Goal: Task Accomplishment & Management: Manage account settings

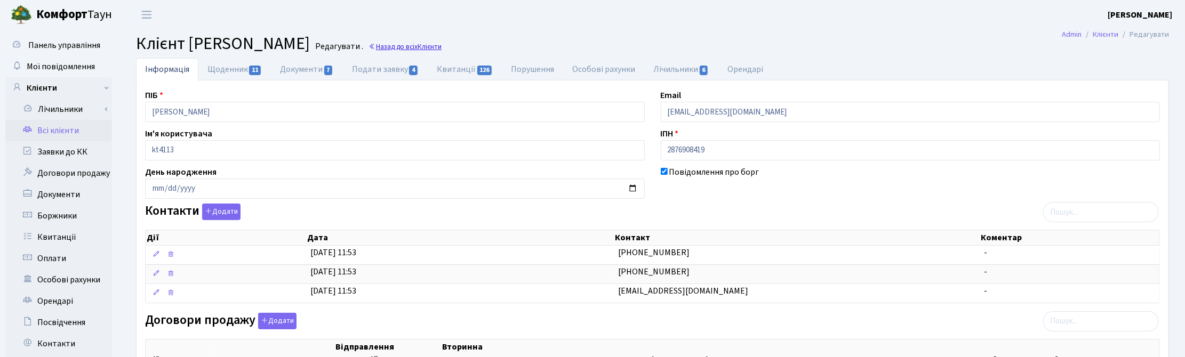
click at [442, 46] on link "Назад до всіх Клієнти" at bounding box center [404, 47] width 73 height 10
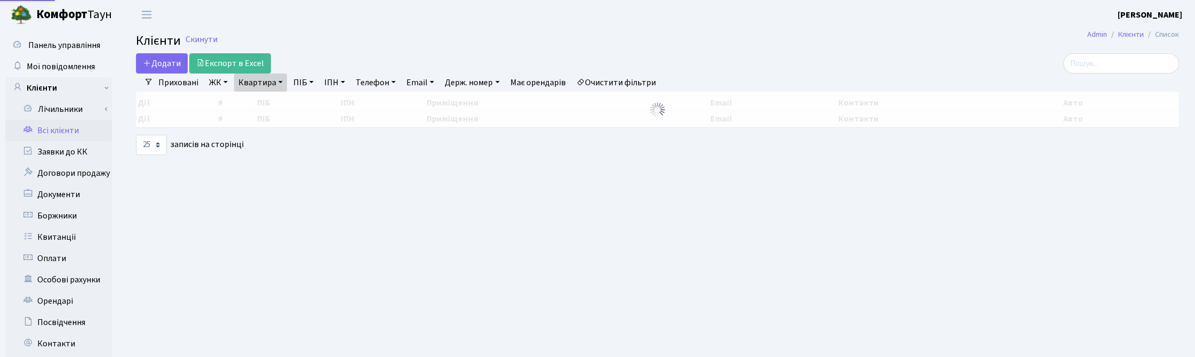
select select "25"
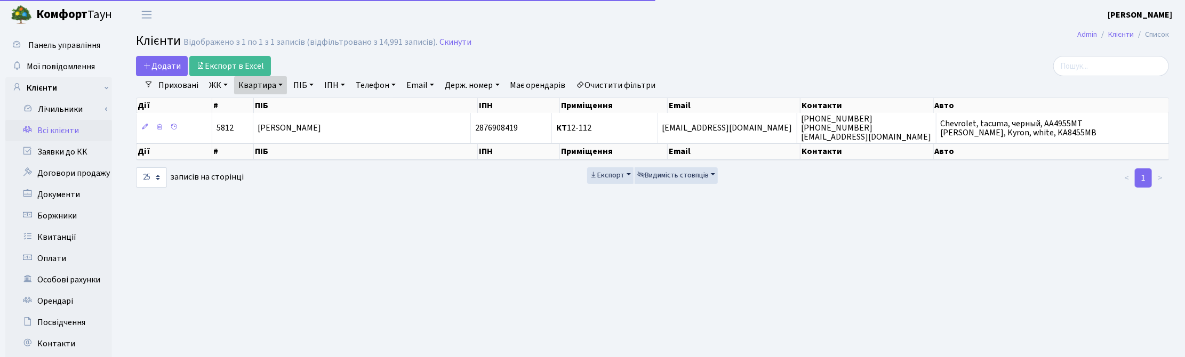
drag, startPoint x: 275, startPoint y: 87, endPoint x: 279, endPoint y: 96, distance: 10.0
click at [275, 87] on link "Квартира" at bounding box center [260, 85] width 53 height 18
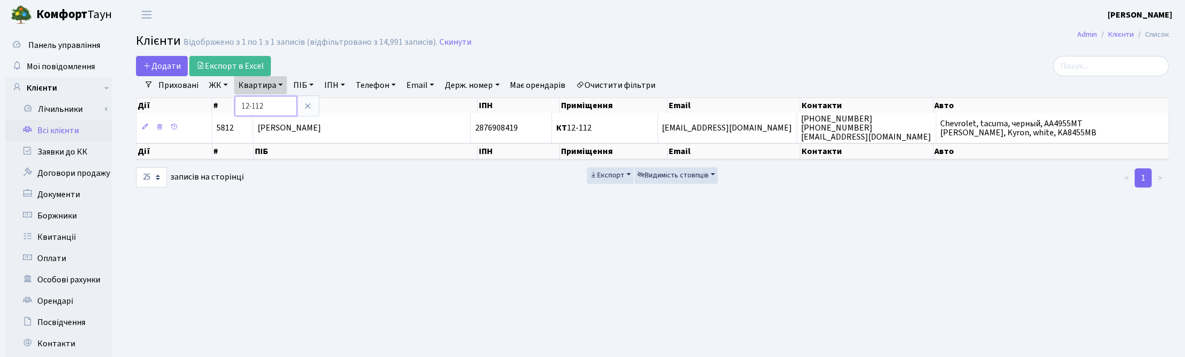
click at [274, 108] on input "12-112" at bounding box center [266, 106] width 62 height 20
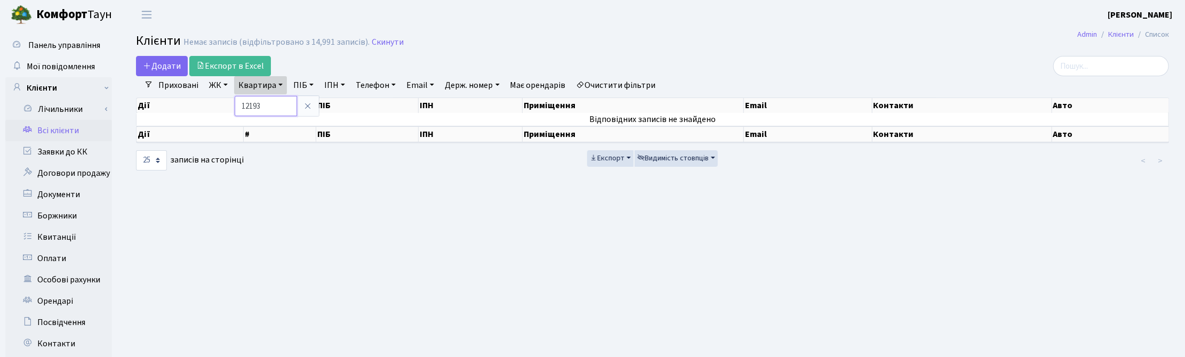
click at [251, 107] on input "12193" at bounding box center [266, 106] width 62 height 20
type input "193"
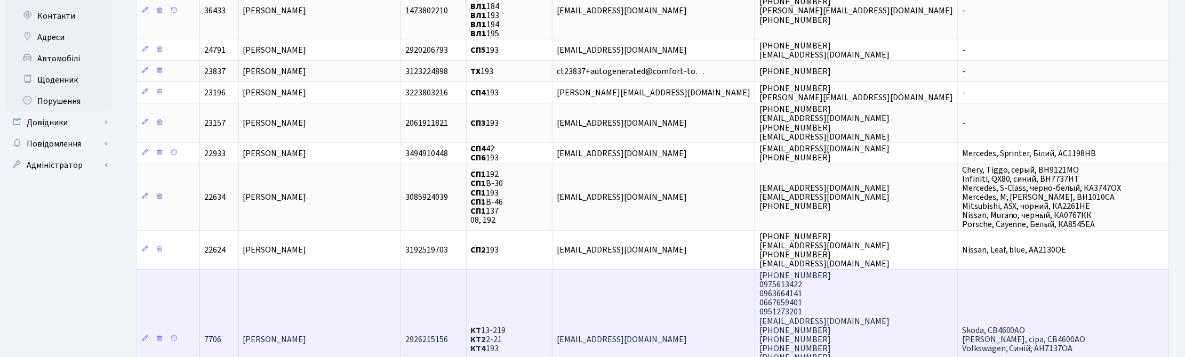
scroll to position [400, 0]
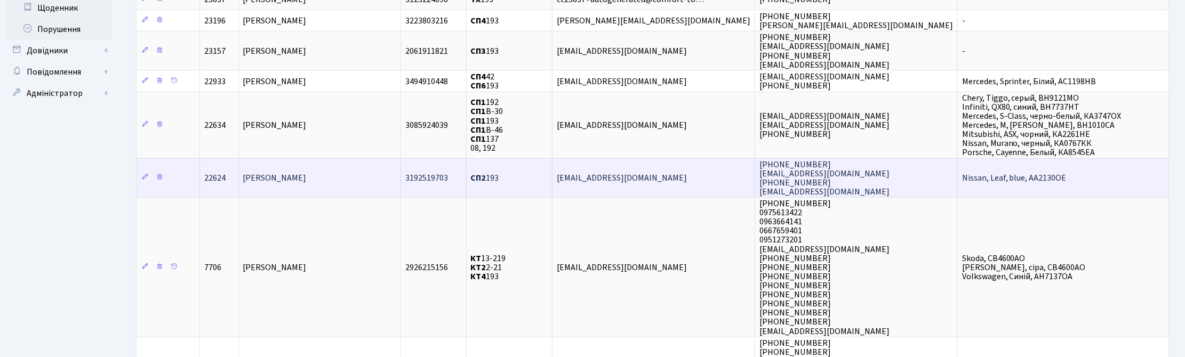
click at [307, 172] on span "Мельничина Ірина Володимирівна" at bounding box center [274, 178] width 63 height 12
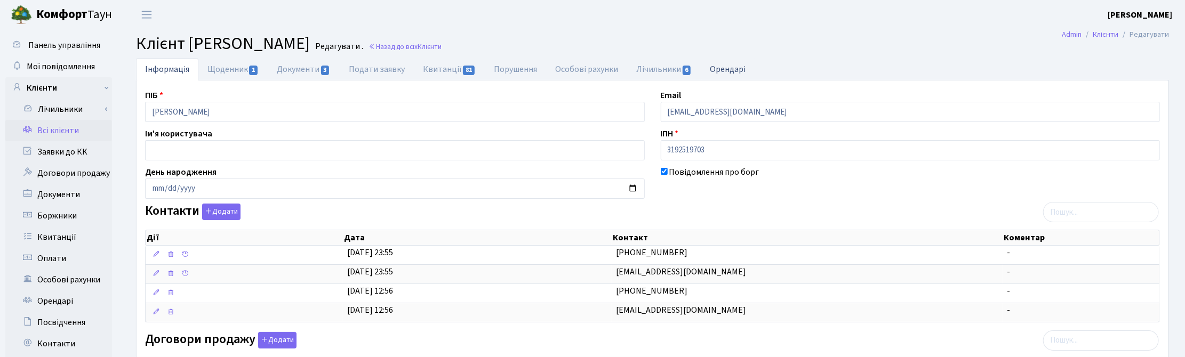
click at [742, 71] on link "Орендарі" at bounding box center [728, 69] width 54 height 22
select select "25"
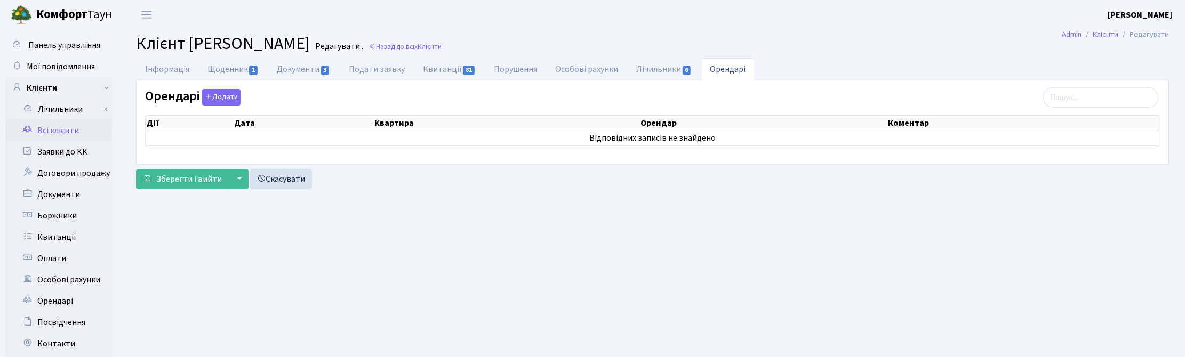
click at [683, 41] on h2 "Клієнт Мельничина Ірина Володимирівна Редагувати . Назад до всіх Клієнти" at bounding box center [652, 44] width 1033 height 20
click at [856, 38] on h2 "Клієнт Мельничина Ірина Володимирівна Редагувати . Назад до всіх Клієнти" at bounding box center [652, 44] width 1033 height 20
click at [308, 261] on main "Admin Клієнти Редагувати Клієнт Мельничина Ірина Володимирівна Редагувати . Наз…" at bounding box center [652, 269] width 1065 height 480
drag, startPoint x: 656, startPoint y: 280, endPoint x: 672, endPoint y: 265, distance: 21.9
click at [657, 280] on main "Admin Клієнти Редагувати Клієнт Мельничина Ірина Володимирівна Редагувати . Наз…" at bounding box center [652, 269] width 1065 height 480
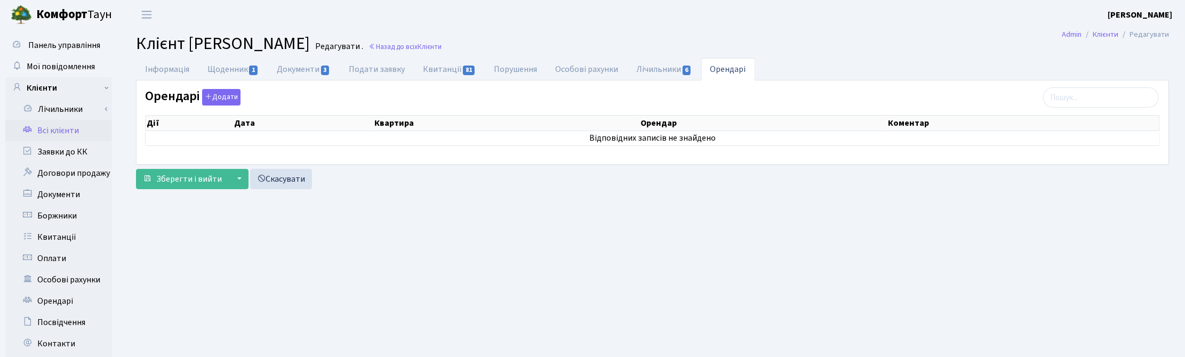
click at [836, 32] on main "Admin Клієнти Редагувати Клієнт Мельничина Ірина Володимирівна Редагувати . Наз…" at bounding box center [652, 269] width 1065 height 480
click at [459, 288] on main "Admin Клієнти Редагувати Клієнт Мельничина Ірина Володимирівна Редагувати . Наз…" at bounding box center [652, 269] width 1065 height 480
click at [1153, 65] on ul "Інформація Щоденник 1 Документи 3 Подати заявку Квитанції 81 Порушення Особові …" at bounding box center [652, 69] width 1033 height 22
click at [442, 49] on link "Назад до всіх Клієнти" at bounding box center [404, 47] width 73 height 10
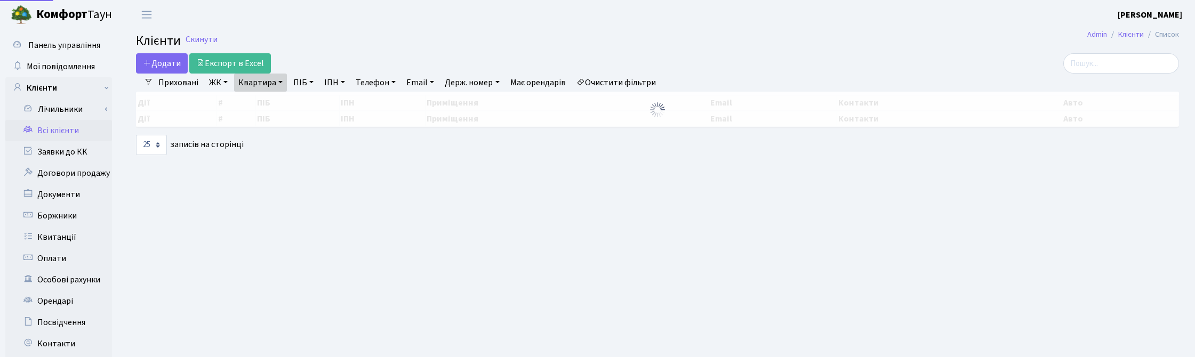
select select "25"
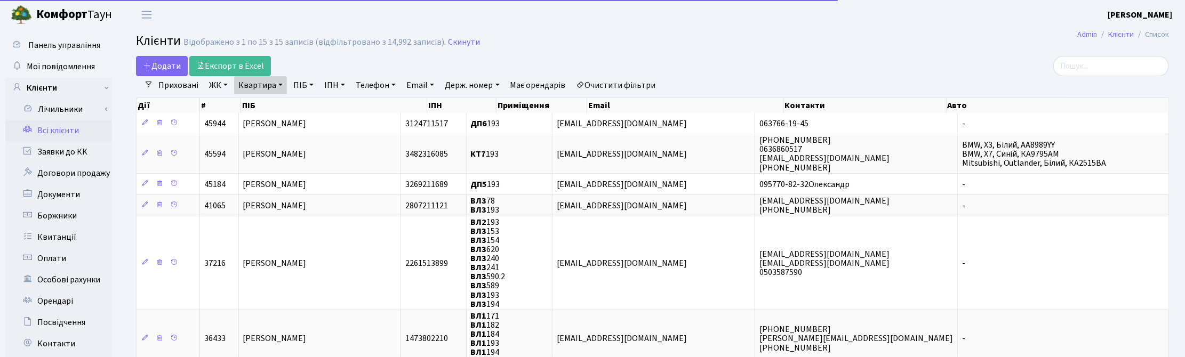
click at [278, 84] on link "Квартира" at bounding box center [260, 85] width 53 height 18
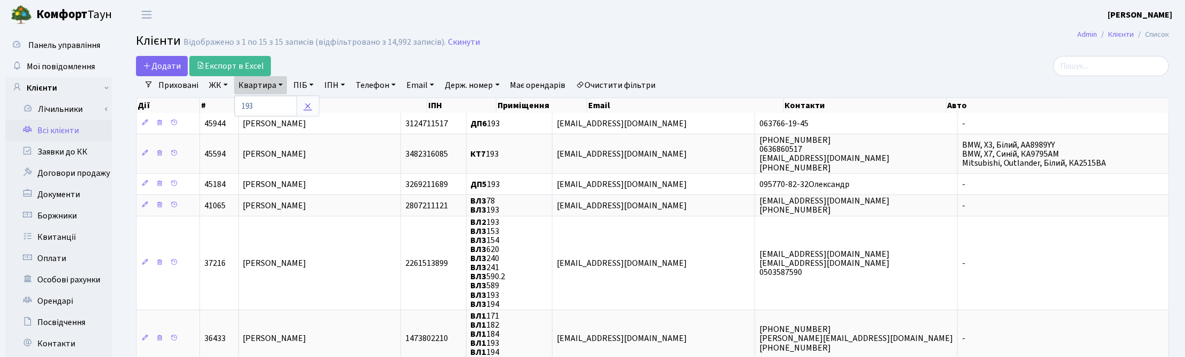
click at [310, 108] on icon at bounding box center [307, 106] width 9 height 9
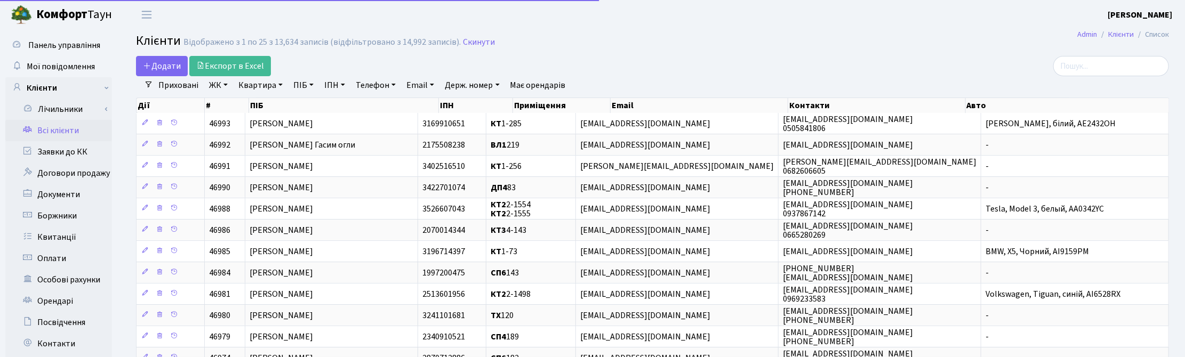
click at [307, 84] on link "ПІБ" at bounding box center [303, 85] width 29 height 18
click at [315, 103] on input "text" at bounding box center [321, 106] width 62 height 20
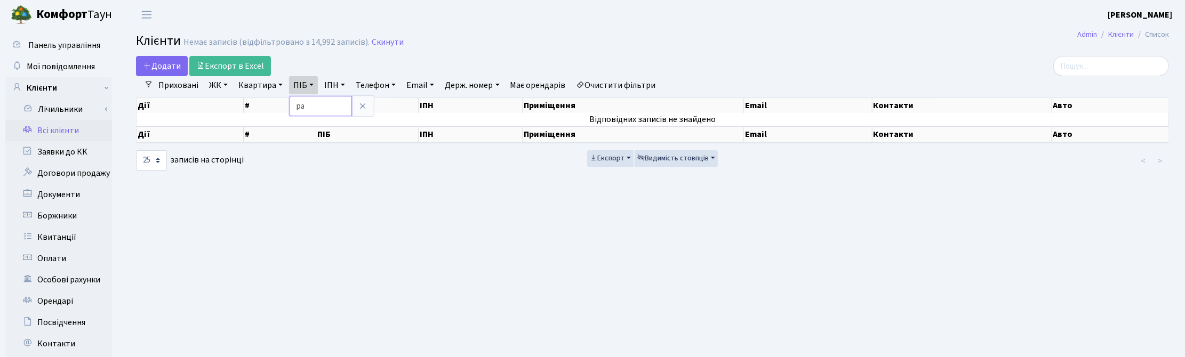
type input "р"
type input "сабр"
click at [359, 112] on link at bounding box center [362, 106] width 22 height 20
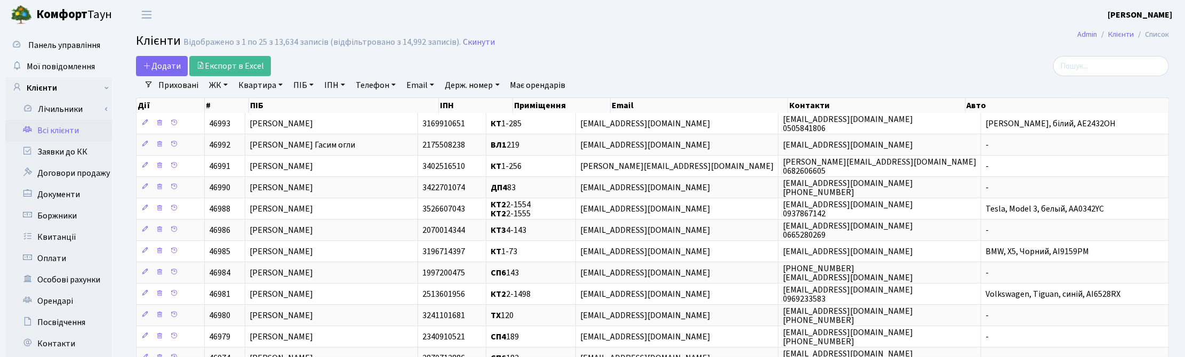
click at [273, 87] on link "Квартира" at bounding box center [260, 85] width 53 height 18
click at [265, 110] on input "text" at bounding box center [266, 106] width 62 height 20
type input "41"
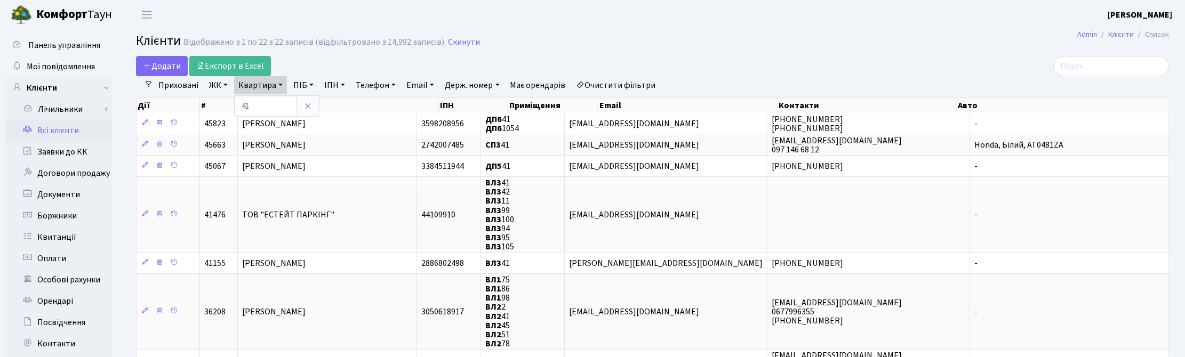
click at [214, 91] on link "ЖК" at bounding box center [218, 85] width 27 height 18
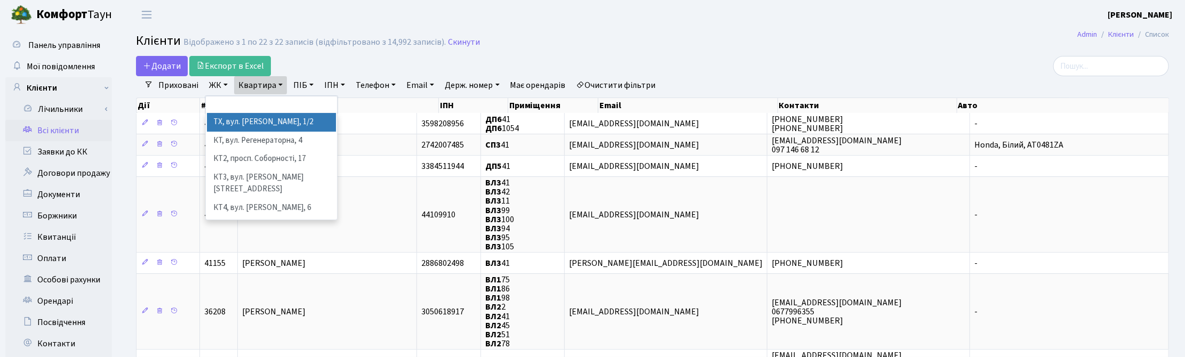
click at [220, 122] on li "ТХ, вул. Ділова, 1/2" at bounding box center [271, 122] width 129 height 19
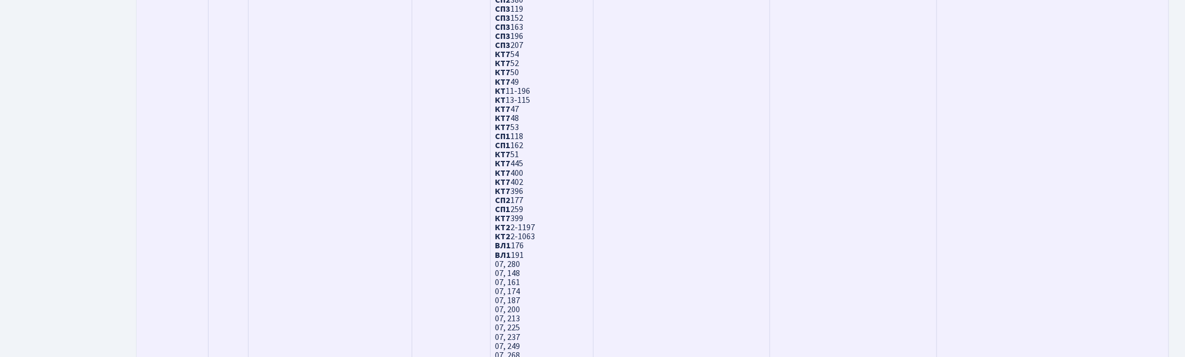
scroll to position [3313, 0]
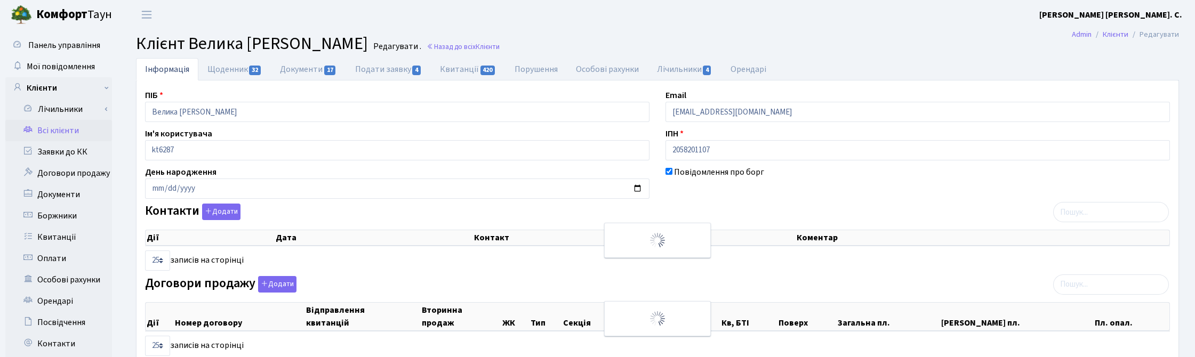
select select "25"
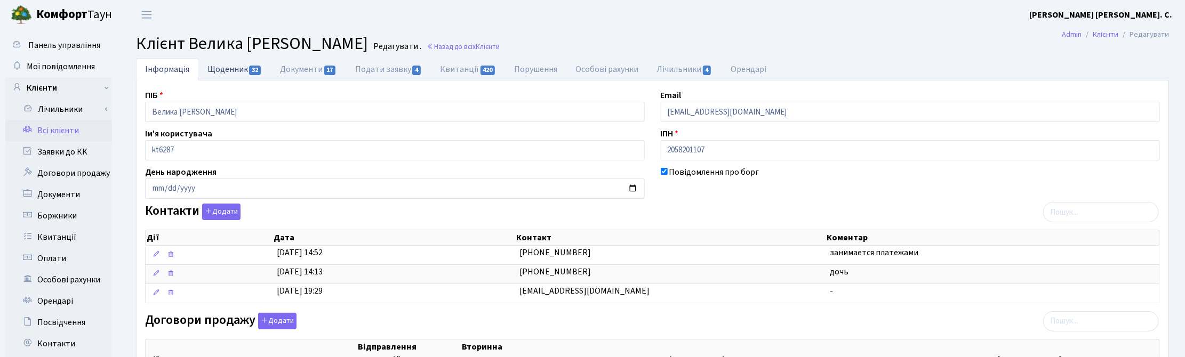
click at [238, 66] on link "Щоденник 32" at bounding box center [234, 69] width 73 height 22
select select "25"
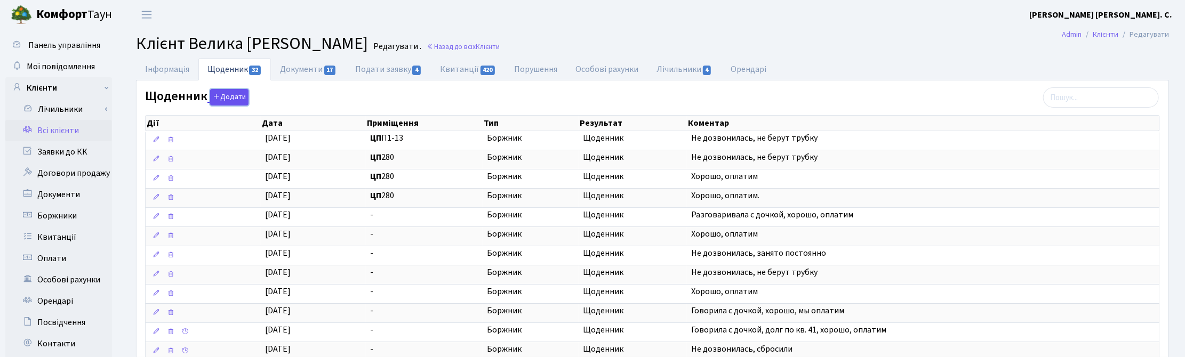
click at [231, 97] on button "Додати" at bounding box center [229, 97] width 38 height 17
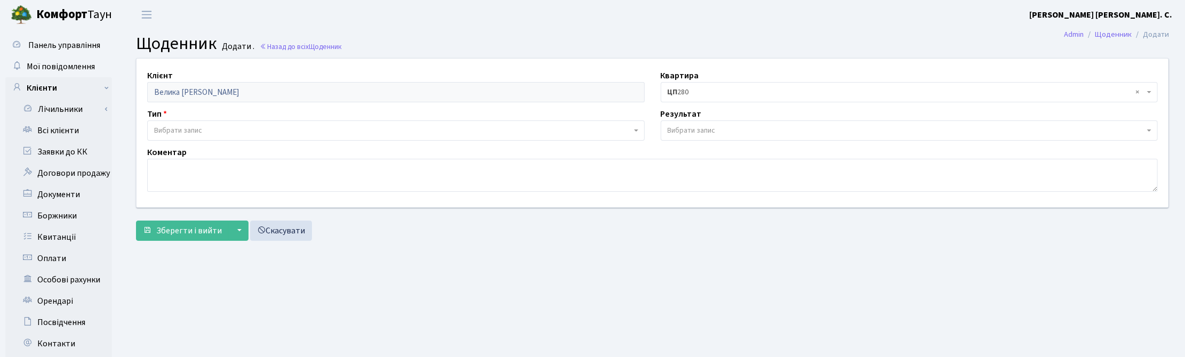
click at [177, 131] on span "Вибрати запис" at bounding box center [178, 130] width 48 height 11
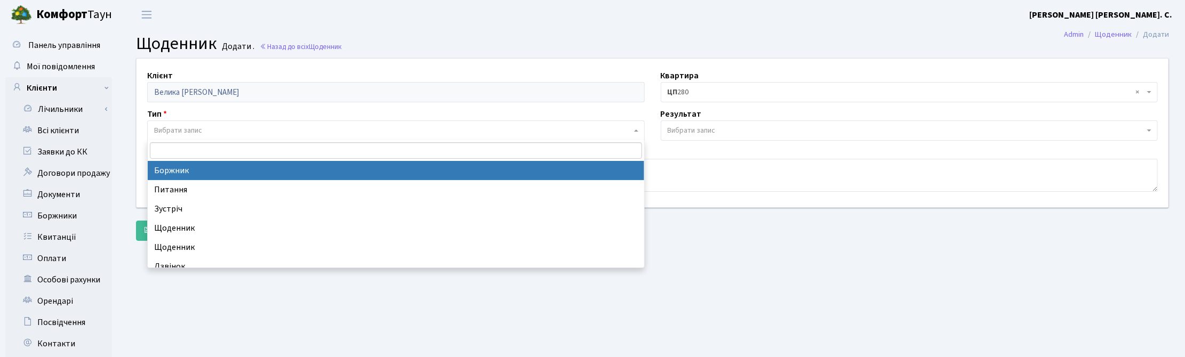
select select "189"
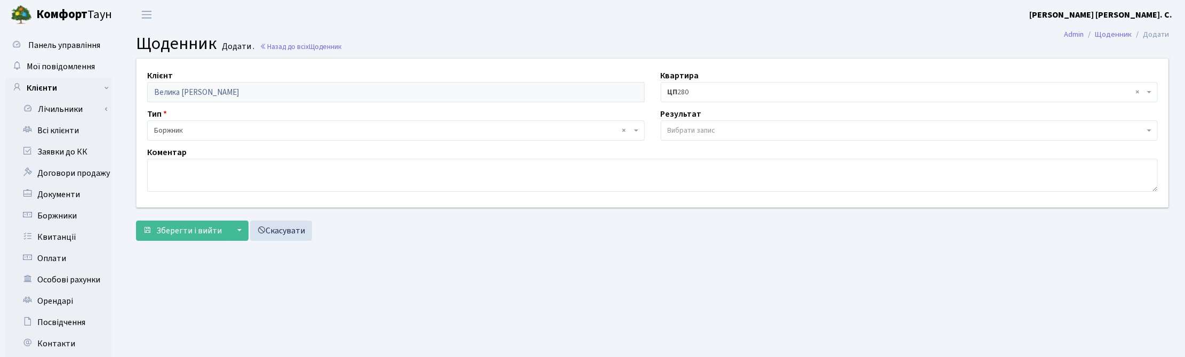
click at [689, 130] on span "Вибрати запис" at bounding box center [692, 130] width 48 height 11
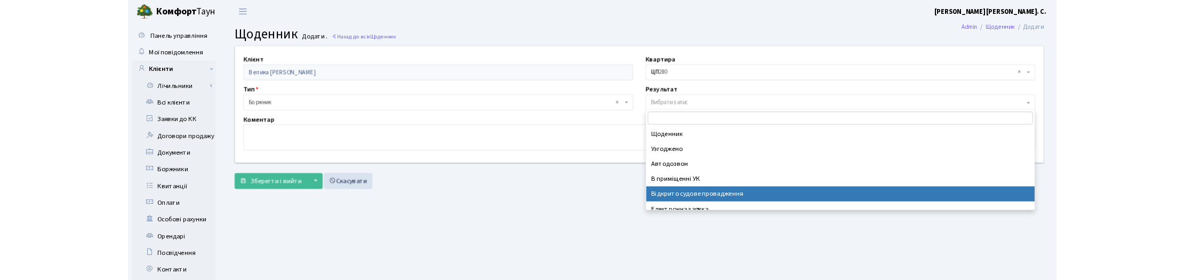
scroll to position [66, 0]
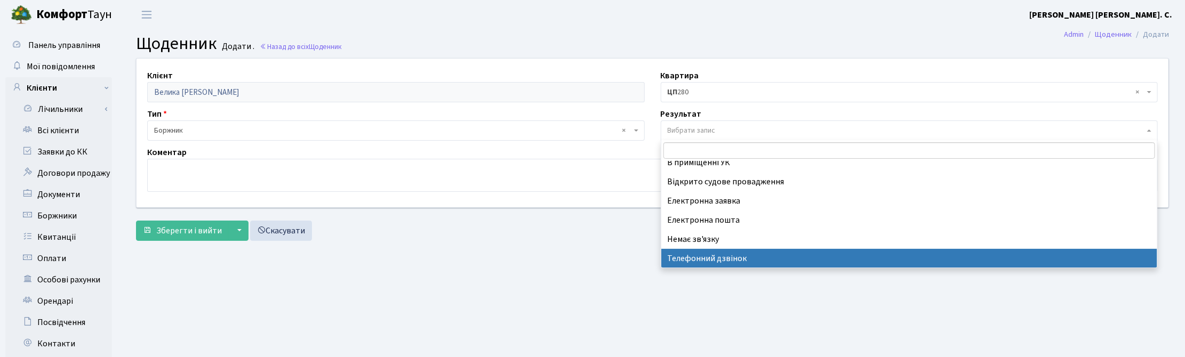
select select "196"
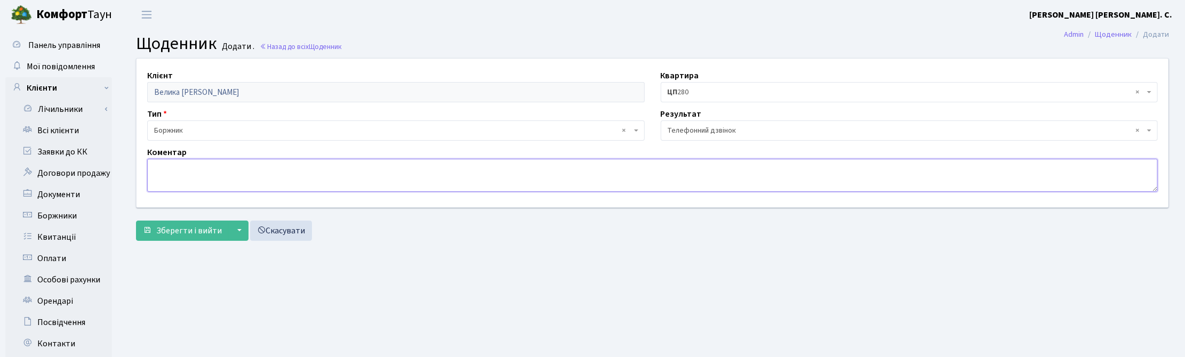
click at [156, 177] on textarea at bounding box center [652, 175] width 1010 height 33
click at [214, 164] on textarea "Оплатили" at bounding box center [652, 175] width 1010 height 33
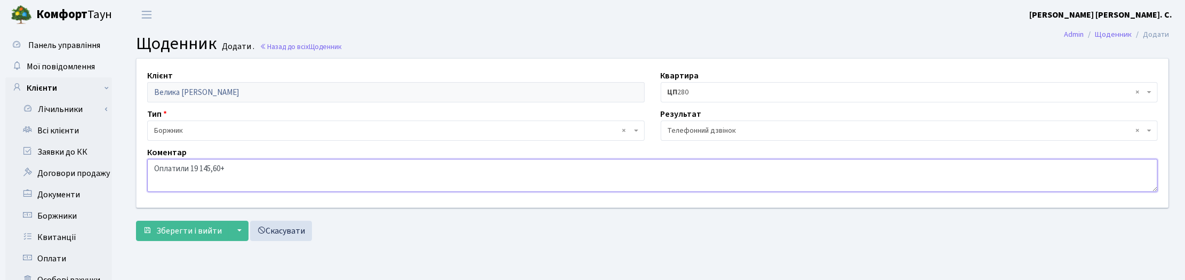
click at [252, 171] on textarea "Оплатили 19 145,60+" at bounding box center [652, 175] width 1010 height 33
click at [223, 169] on textarea "Оплатили 19 145,60+5608,55 грн." at bounding box center [652, 175] width 1010 height 33
click at [226, 169] on textarea "Оплатили 19 145,60 +5608,55 грн." at bounding box center [652, 175] width 1010 height 33
click at [232, 168] on textarea "Оплатили 19 145,60 + 5608,55 грн." at bounding box center [652, 175] width 1010 height 33
type textarea "Оплатили 19 145,60 + 5 608,55 грн."
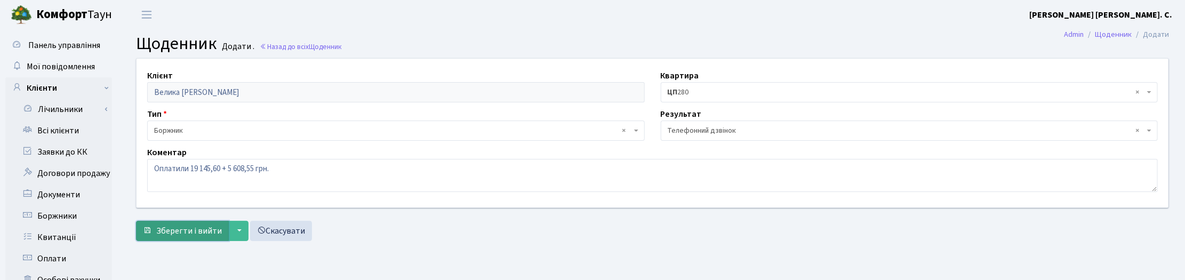
click at [209, 227] on span "Зберегти і вийти" at bounding box center [189, 231] width 66 height 12
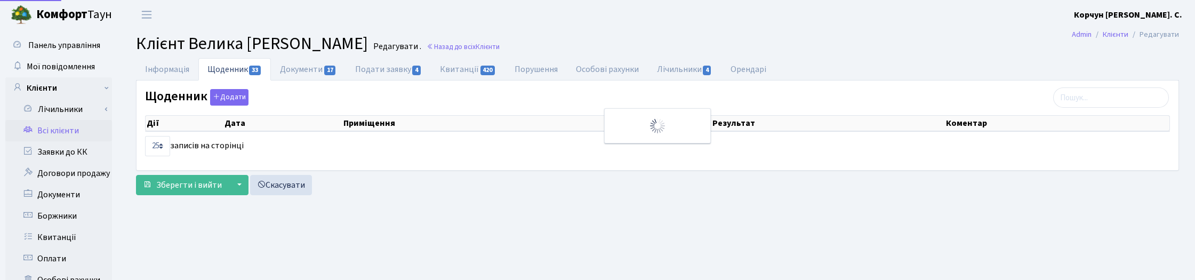
select select "25"
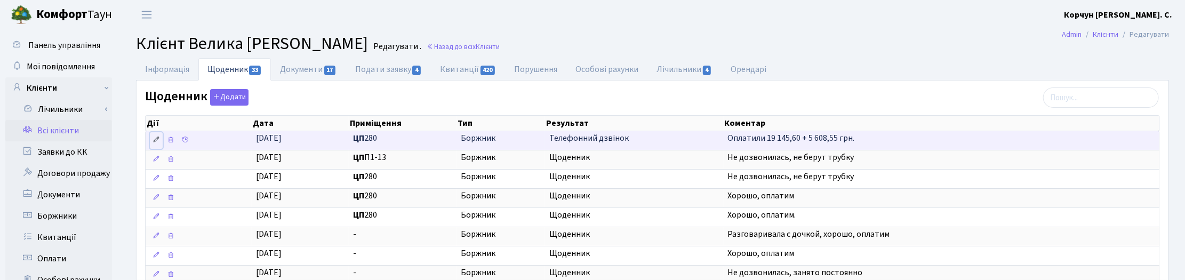
click at [157, 141] on icon at bounding box center [156, 139] width 7 height 7
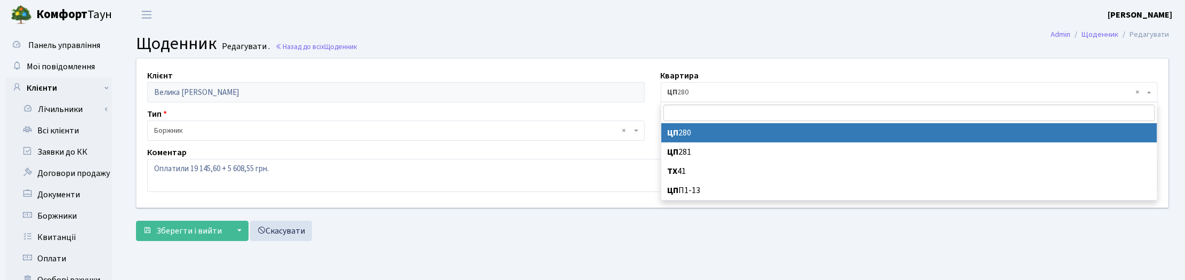
click at [677, 93] on b "ЦП" at bounding box center [673, 92] width 10 height 11
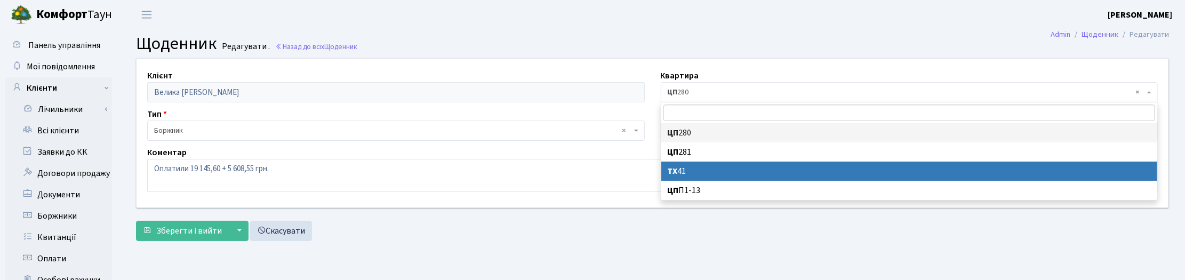
select select "11466"
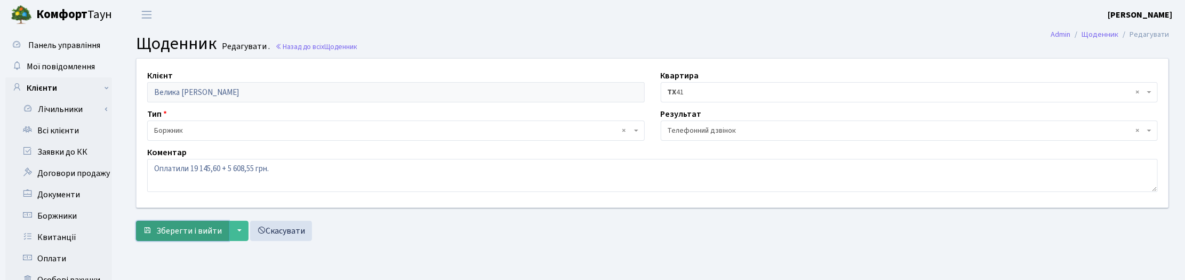
click at [182, 234] on span "Зберегти і вийти" at bounding box center [189, 231] width 66 height 12
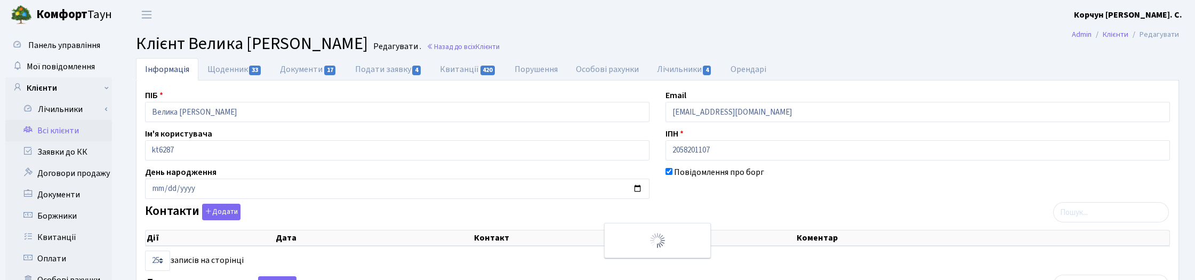
select select "25"
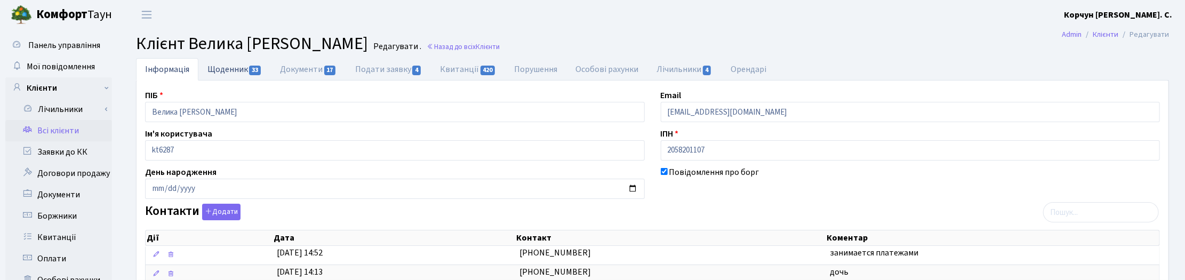
click at [230, 72] on link "Щоденник 33" at bounding box center [234, 69] width 73 height 22
select select "25"
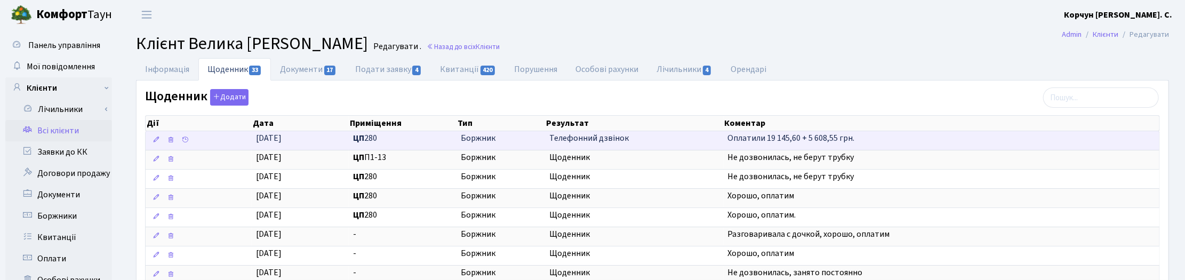
click at [373, 142] on span "ЦП 280" at bounding box center [402, 138] width 99 height 12
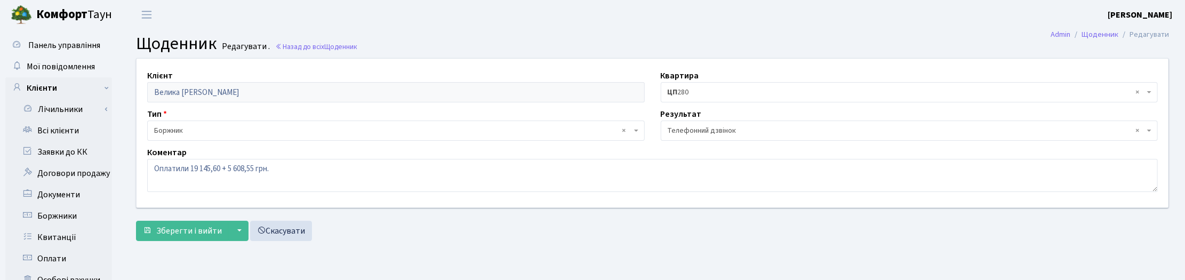
click at [707, 87] on span "× ЦП 280" at bounding box center [906, 92] width 477 height 11
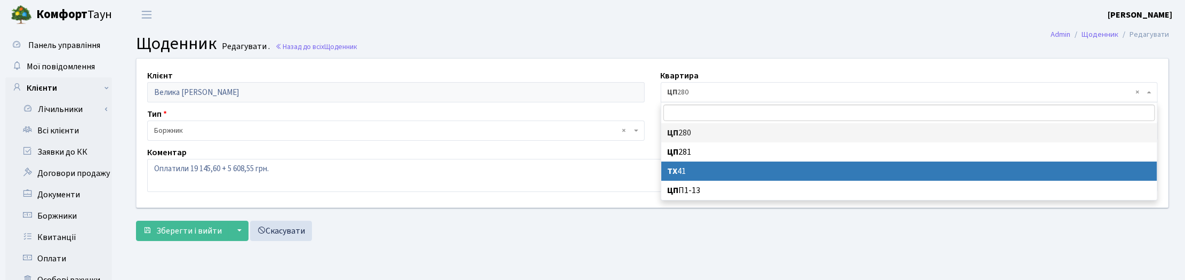
select select "11466"
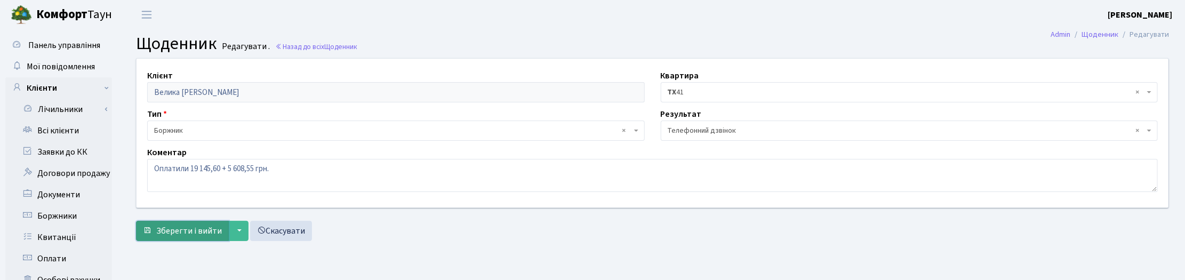
click at [191, 234] on span "Зберегти і вийти" at bounding box center [189, 231] width 66 height 12
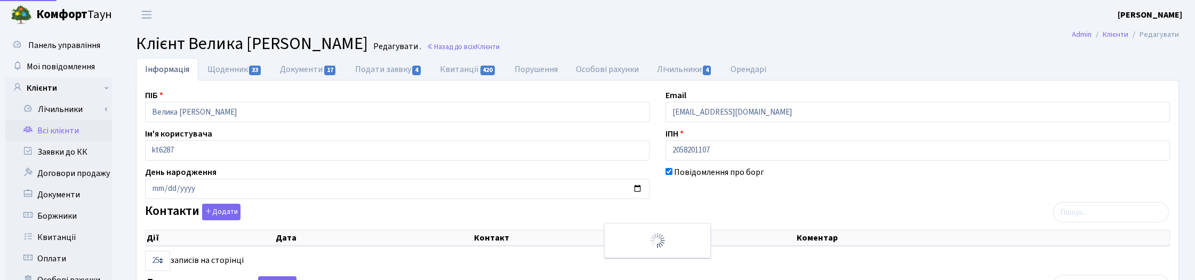
select select "25"
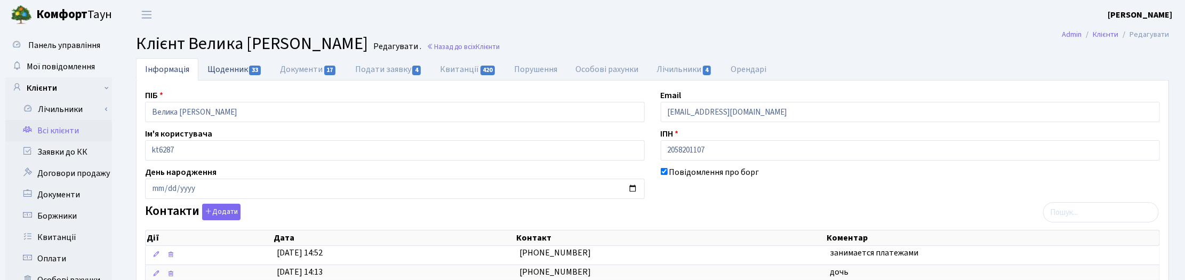
click at [226, 64] on link "Щоденник 33" at bounding box center [234, 69] width 73 height 22
select select "25"
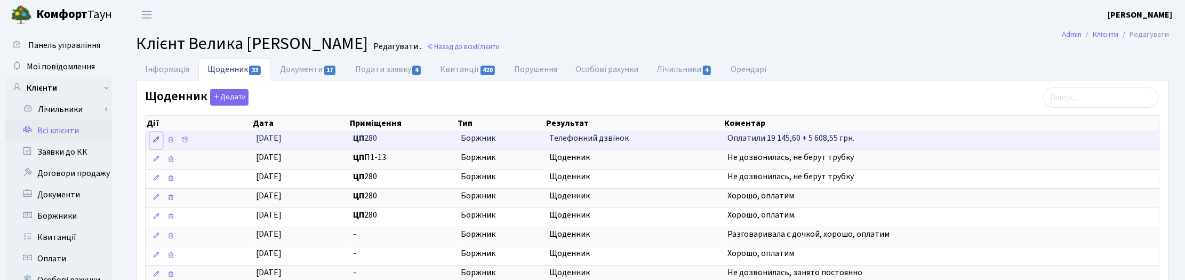
click at [158, 140] on icon at bounding box center [156, 139] width 7 height 7
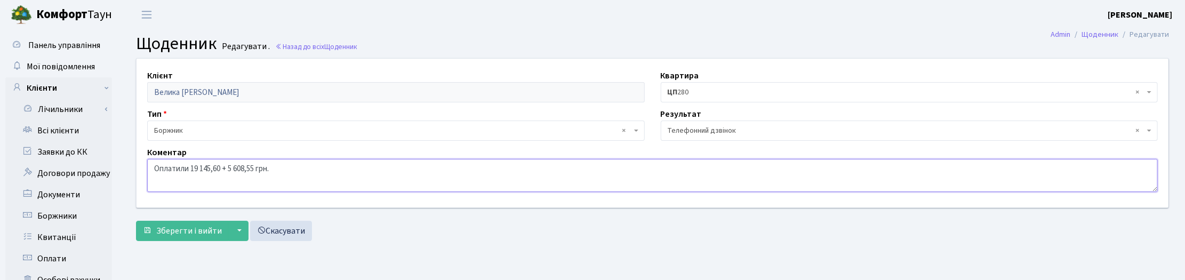
click at [154, 167] on textarea "Оплатили 19 145,60 + 5 608,55 грн." at bounding box center [652, 175] width 1010 height 33
type textarea "Оплатили 19 145,60 + 5 608,55 грн."
drag, startPoint x: 290, startPoint y: 167, endPoint x: 119, endPoint y: 157, distance: 170.9
click at [119, 157] on div "Панель управління Мої повідомлення Клієнти Лічильники Показання" at bounding box center [592, 269] width 1185 height 480
click at [198, 230] on span "Зберегти і вийти" at bounding box center [189, 231] width 66 height 12
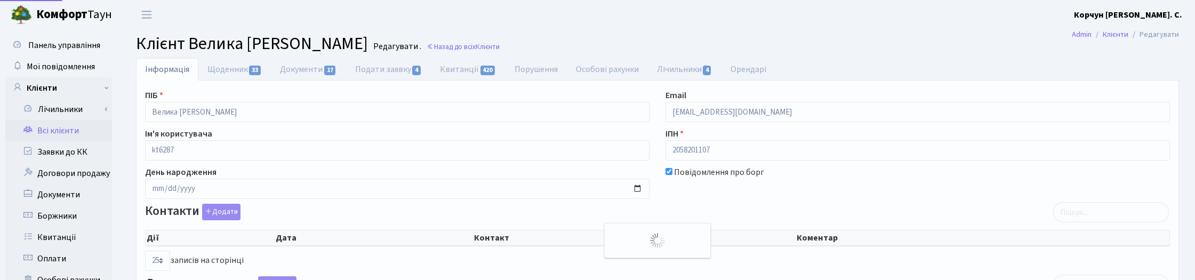
select select "25"
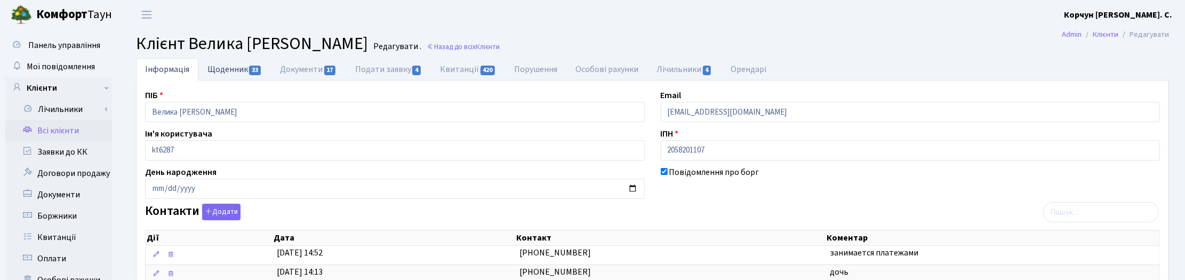
click at [228, 69] on link "Щоденник 33" at bounding box center [234, 69] width 73 height 22
select select "25"
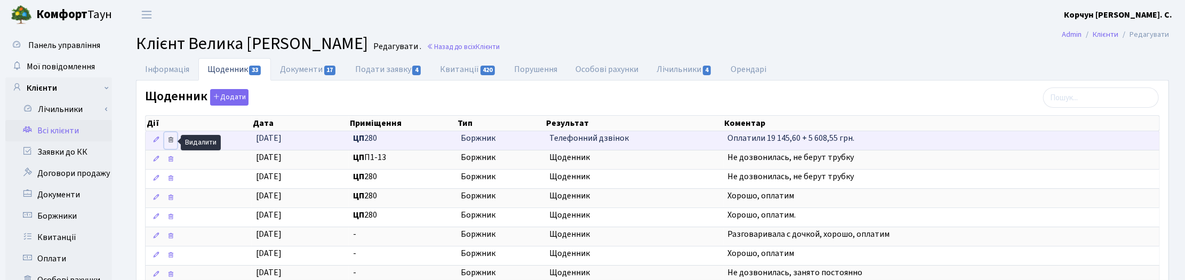
click at [174, 142] on icon at bounding box center [170, 139] width 7 height 7
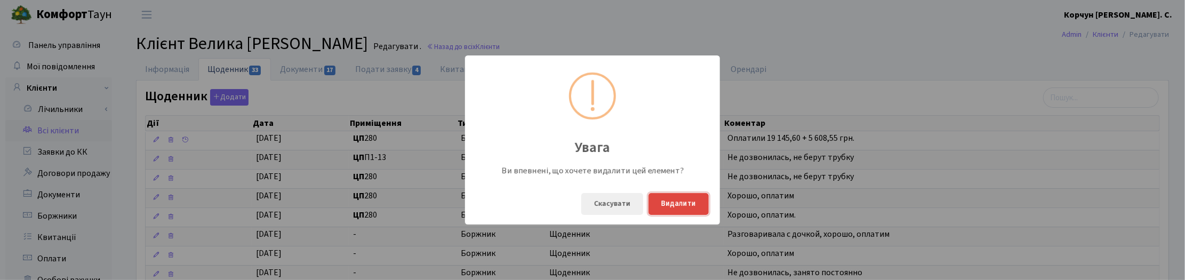
click at [684, 202] on button "Видалити" at bounding box center [678, 204] width 60 height 22
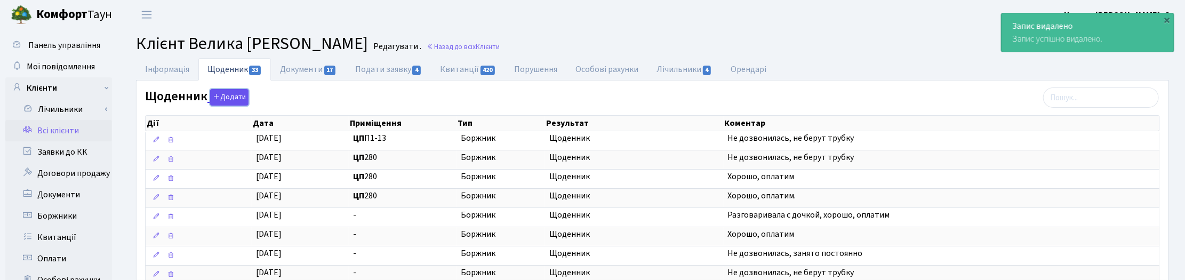
click at [229, 100] on button "Додати" at bounding box center [229, 97] width 38 height 17
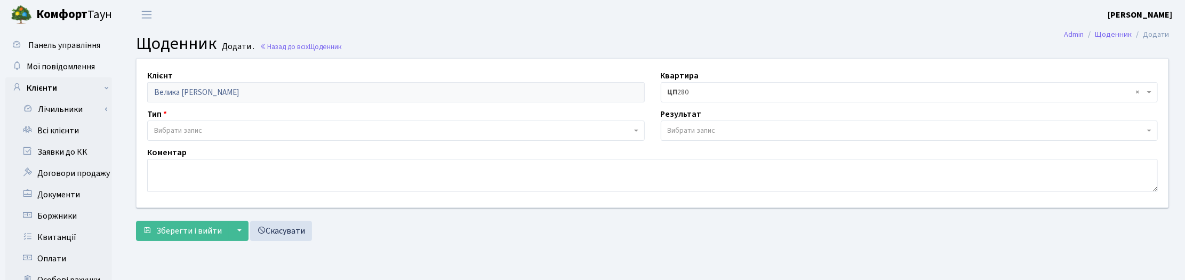
click at [696, 94] on span "× ЦП 280" at bounding box center [906, 92] width 477 height 11
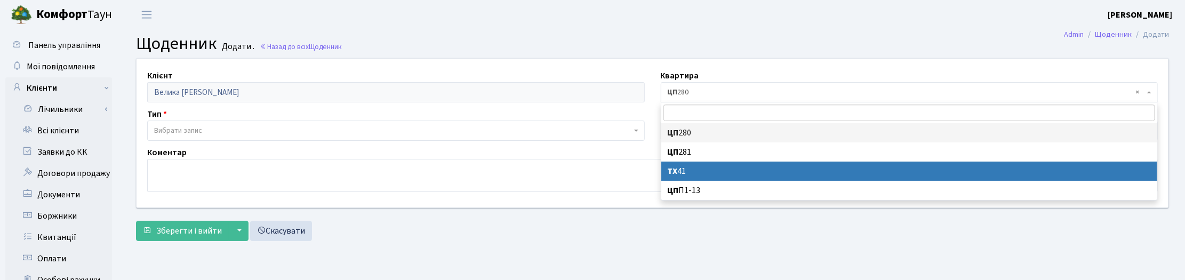
select select "11466"
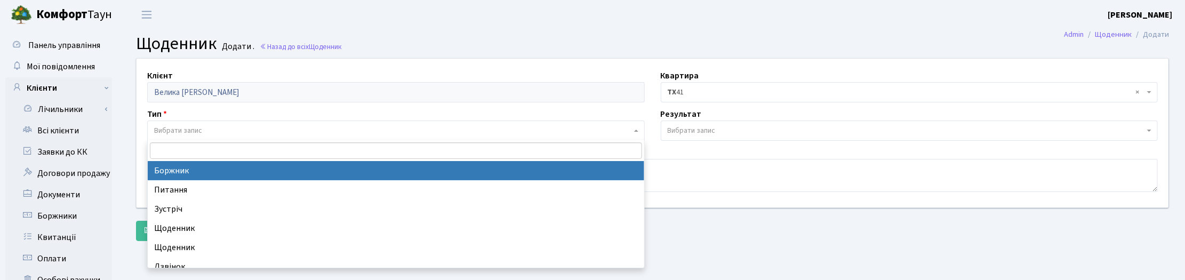
click at [193, 126] on span "Вибрати запис" at bounding box center [178, 130] width 48 height 11
select select "189"
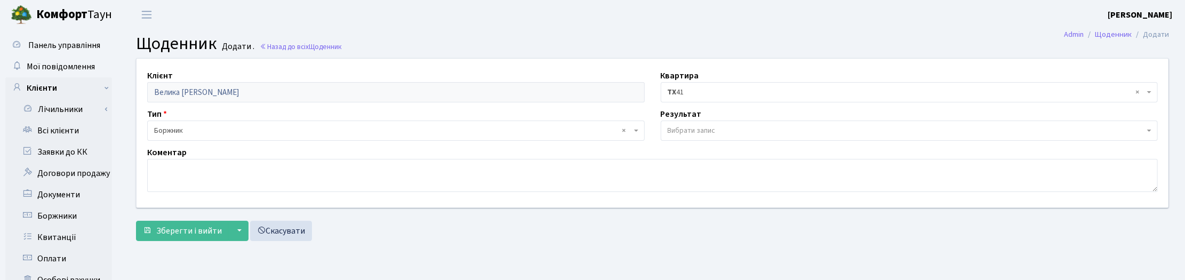
drag, startPoint x: 686, startPoint y: 129, endPoint x: 689, endPoint y: 135, distance: 6.7
click at [686, 131] on span "Вибрати запис" at bounding box center [692, 130] width 48 height 11
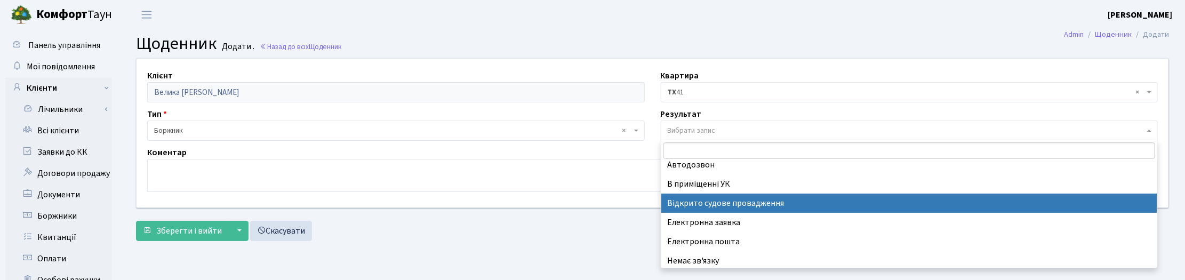
scroll to position [66, 0]
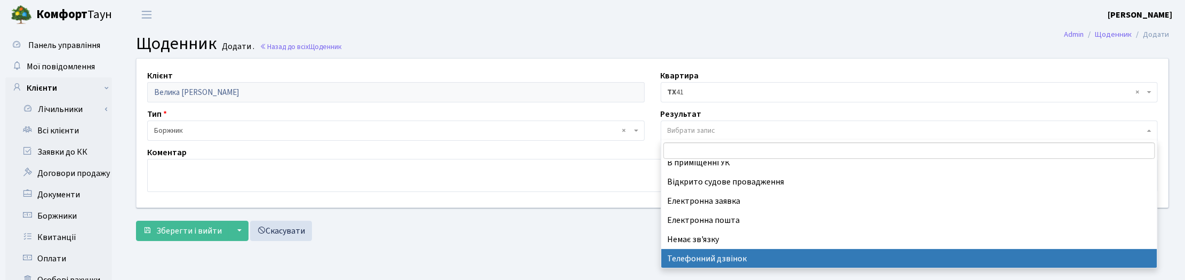
select select "196"
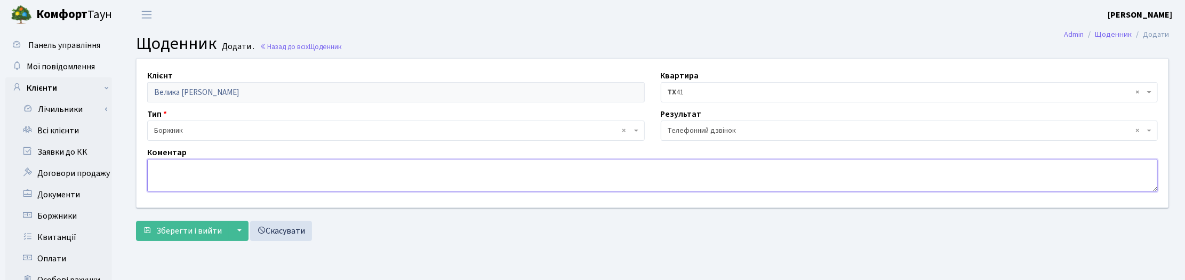
click at [177, 172] on textarea at bounding box center [652, 175] width 1010 height 33
paste textarea "Оплатили 19 145,60 + 5 608,55 грн."
type textarea "Оплатили 19 145,60 + 5 608,55 грн."
click at [198, 227] on span "Зберегти і вийти" at bounding box center [189, 231] width 66 height 12
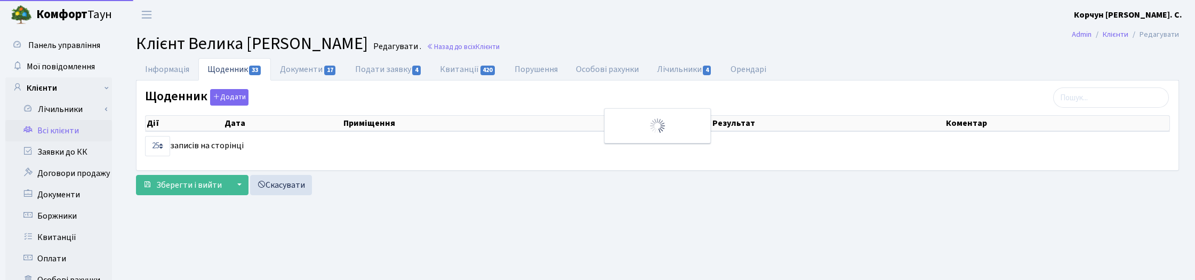
select select "25"
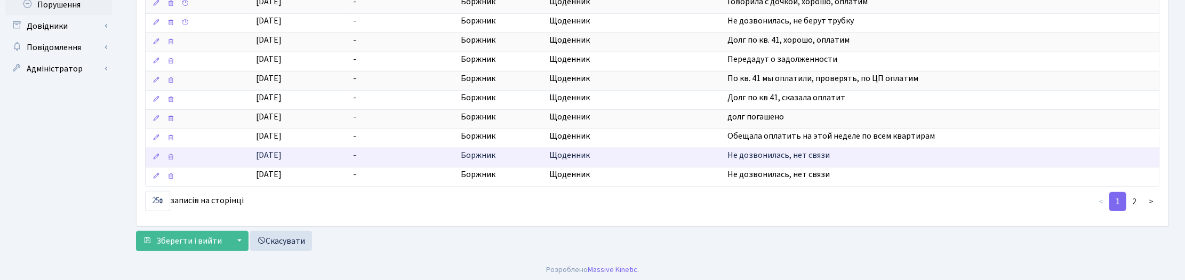
scroll to position [438, 0]
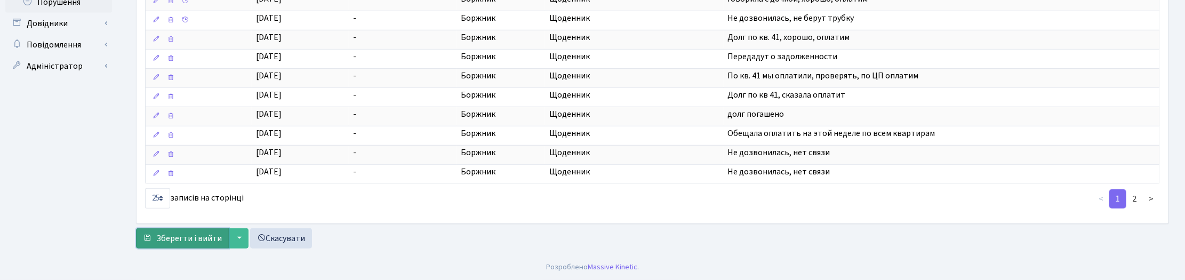
click at [179, 238] on span "Зберегти і вийти" at bounding box center [189, 238] width 66 height 12
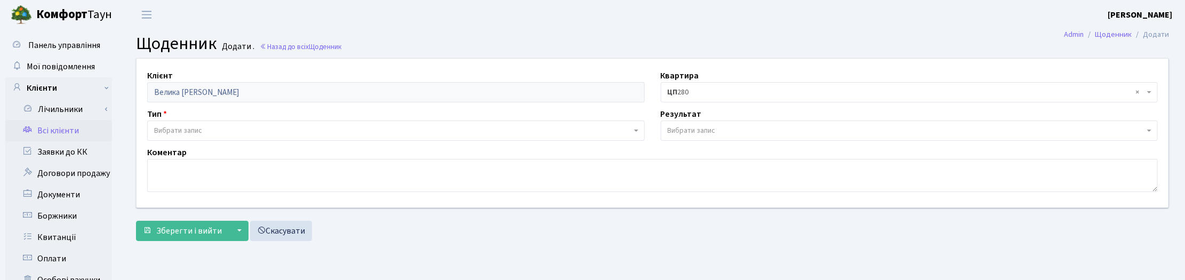
click at [60, 131] on link "Всі клієнти" at bounding box center [58, 130] width 107 height 21
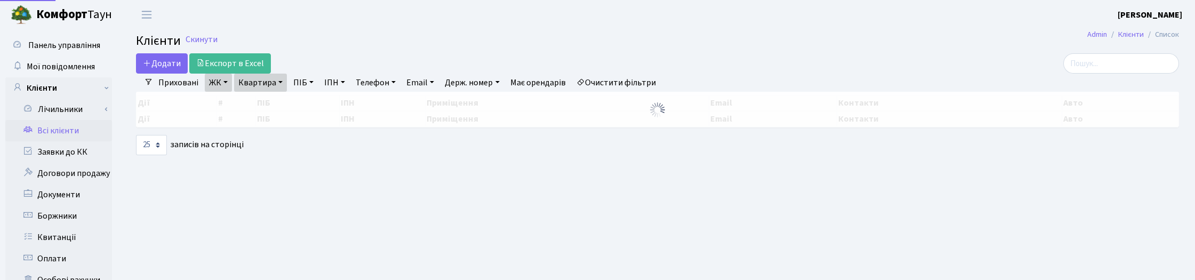
select select "25"
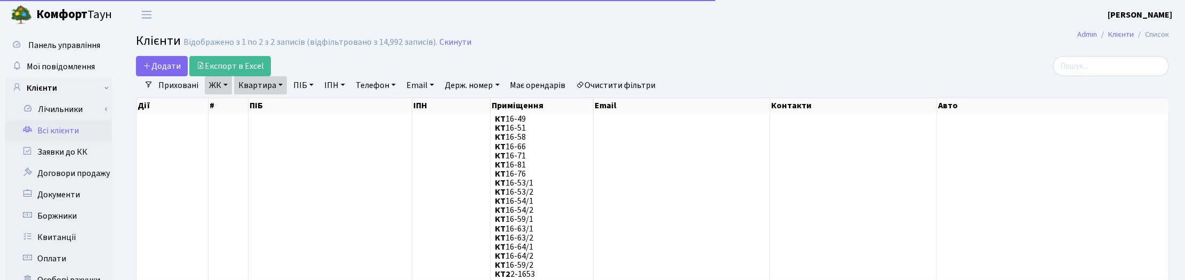
drag, startPoint x: 275, startPoint y: 83, endPoint x: 283, endPoint y: 92, distance: 12.1
click at [276, 83] on link "Квартира" at bounding box center [260, 85] width 53 height 18
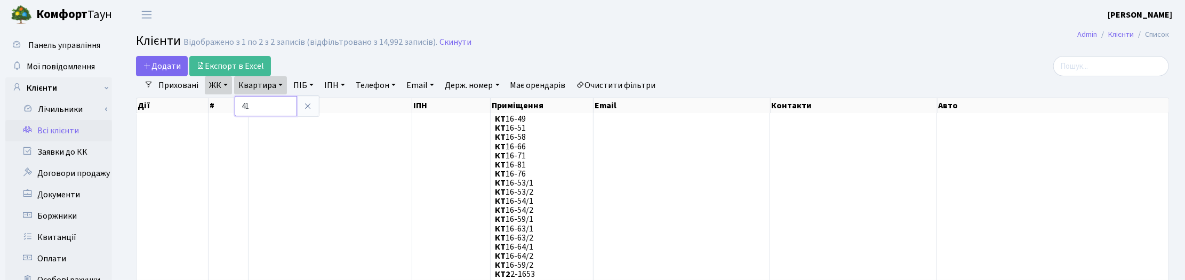
click at [272, 105] on input "41" at bounding box center [266, 106] width 62 height 20
type input "4"
type input "266"
click at [216, 85] on link "ЖК" at bounding box center [218, 85] width 27 height 18
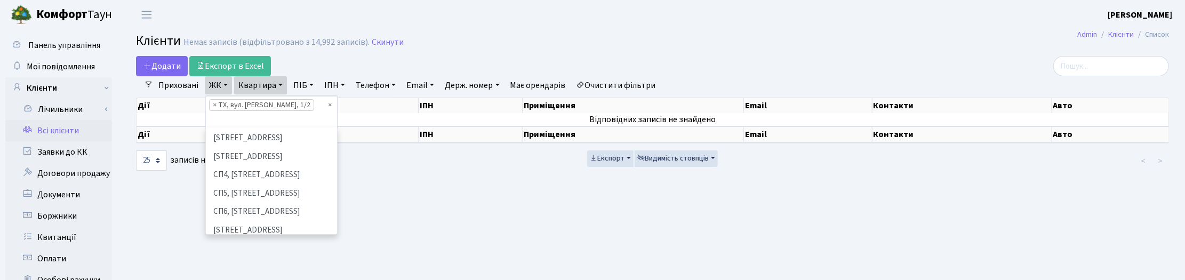
scroll to position [333, 0]
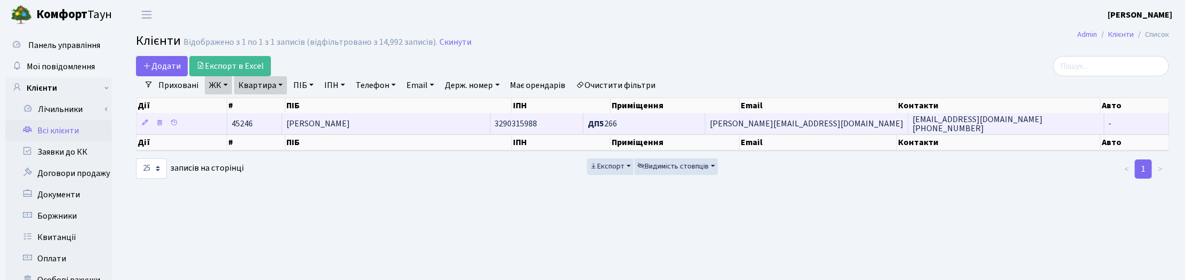
click at [379, 117] on td "Лєпіліна Маріанна Борисівна" at bounding box center [386, 123] width 208 height 21
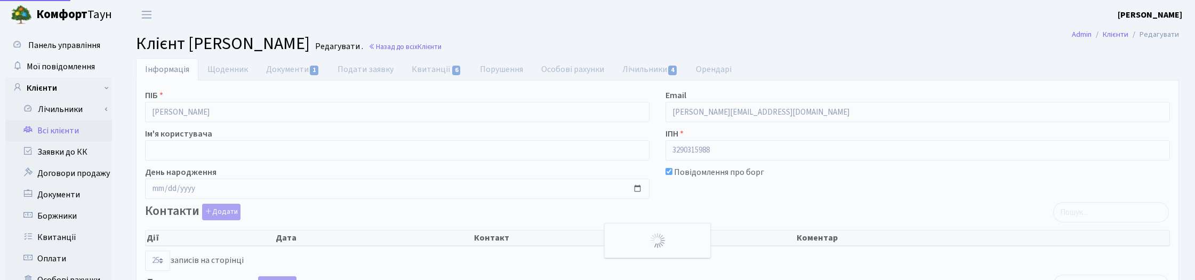
select select "25"
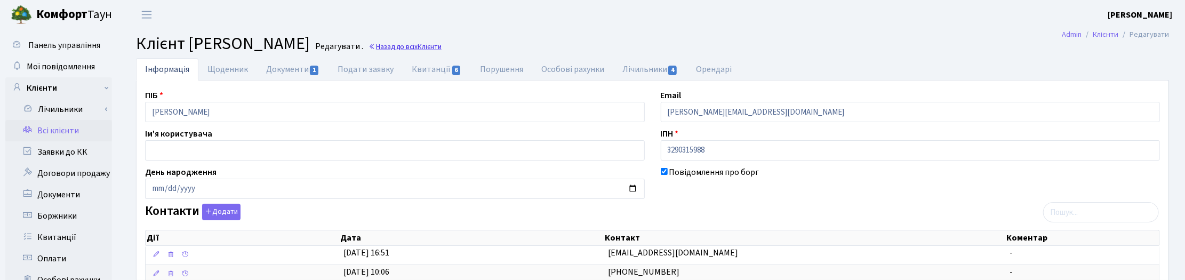
click at [442, 46] on span "Клієнти" at bounding box center [430, 47] width 24 height 10
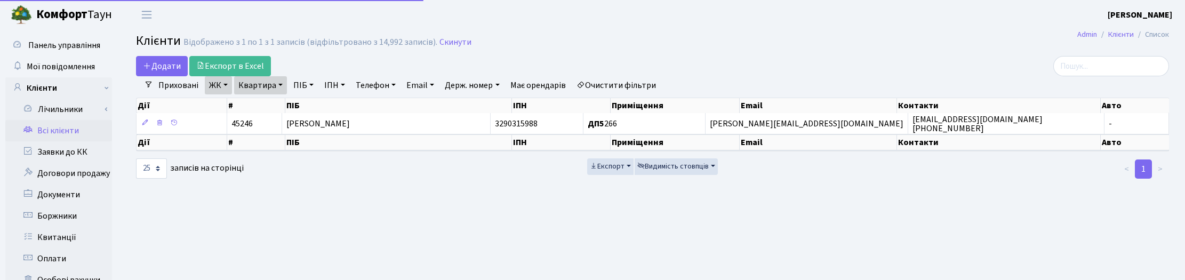
select select "25"
click at [227, 84] on link "ЖК" at bounding box center [218, 85] width 27 height 18
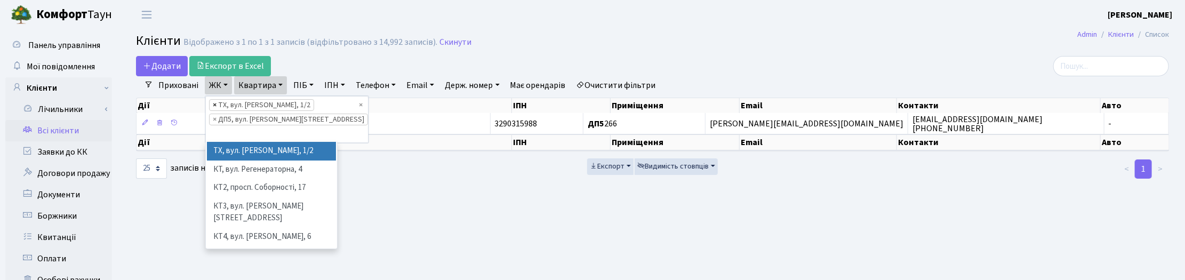
click at [214, 104] on span "×" at bounding box center [215, 105] width 4 height 11
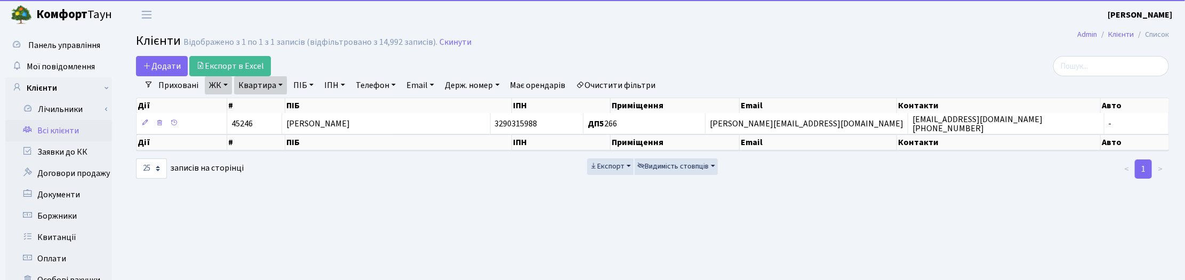
click at [276, 85] on link "Квартира" at bounding box center [260, 85] width 53 height 18
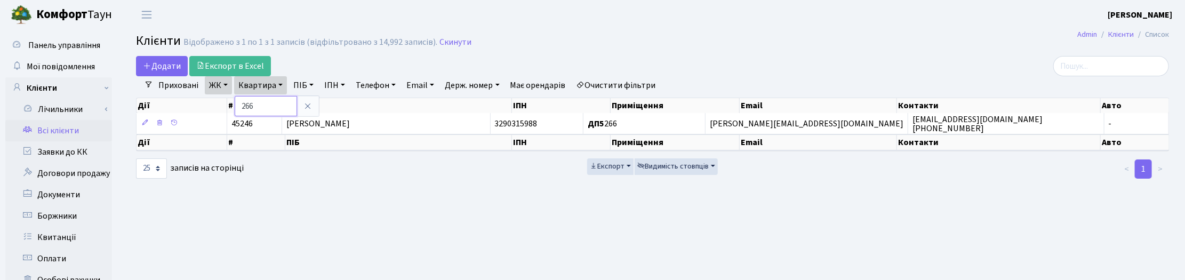
click at [267, 104] on input "266" at bounding box center [266, 106] width 62 height 20
type input "2"
type input "381"
click at [222, 86] on link "ЖК" at bounding box center [218, 85] width 27 height 18
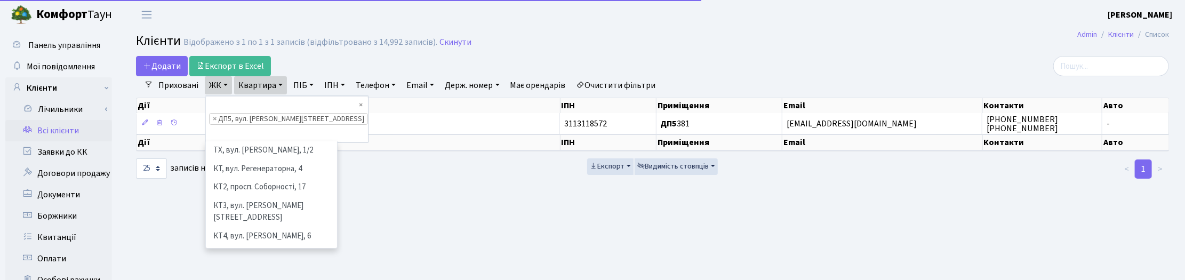
scroll to position [349, 0]
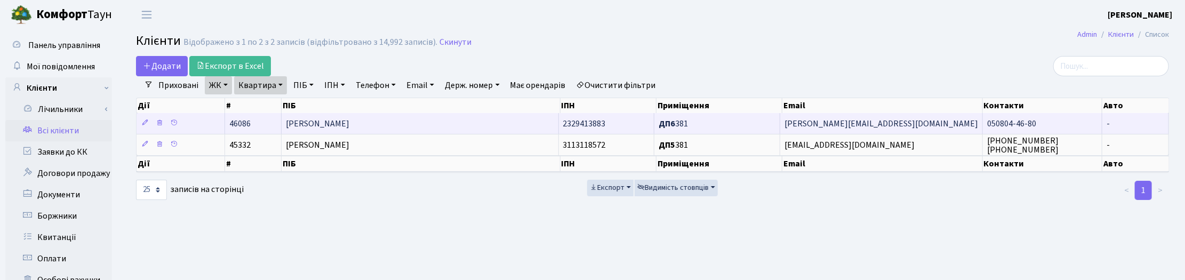
click at [462, 124] on td "[PERSON_NAME]" at bounding box center [420, 123] width 277 height 21
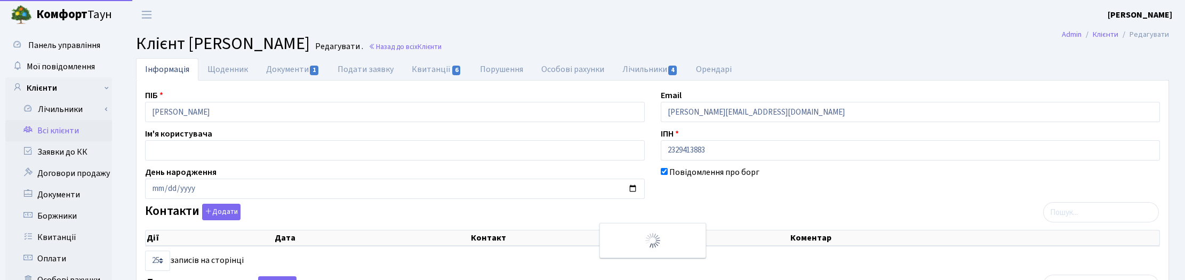
select select "25"
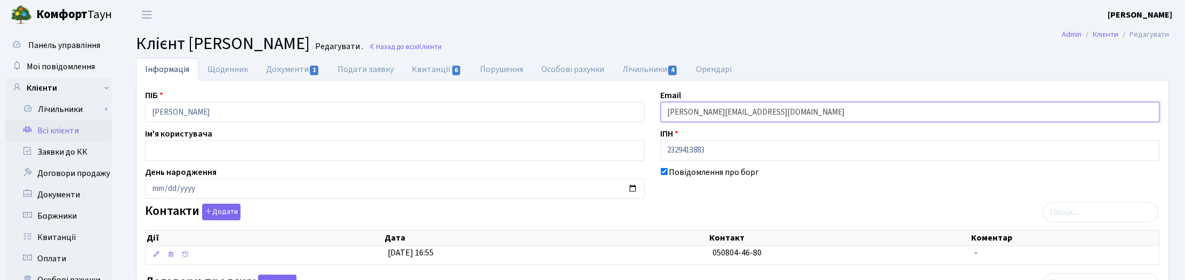
click at [699, 113] on input "[PERSON_NAME][EMAIL_ADDRESS][DOMAIN_NAME]" at bounding box center [911, 112] width 500 height 20
click at [739, 111] on input "[PERSON_NAME][EMAIL_ADDRESS][DOMAIN_NAME]" at bounding box center [911, 112] width 500 height 20
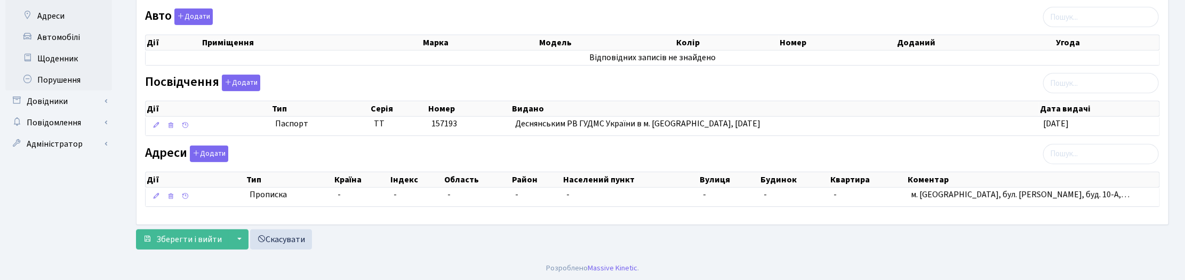
scroll to position [356, 0]
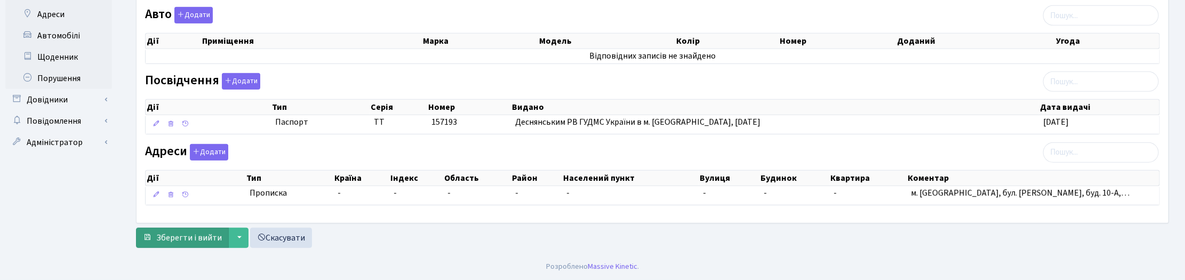
type input "[PERSON_NAME][EMAIL_ADDRESS][DOMAIN_NAME]"
click at [187, 238] on span "Зберегти і вийти" at bounding box center [189, 238] width 66 height 12
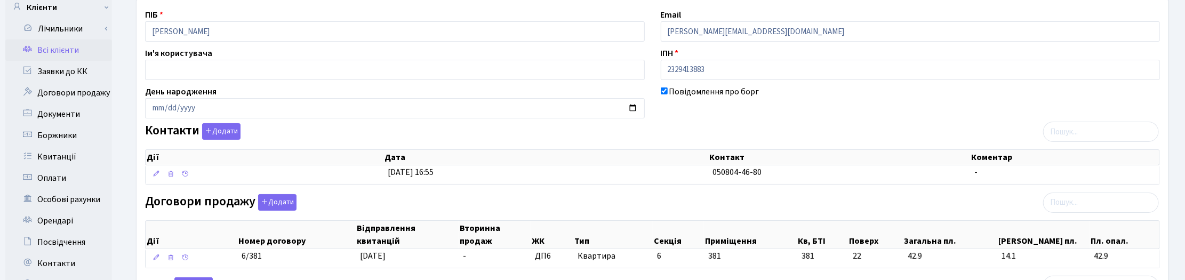
scroll to position [0, 0]
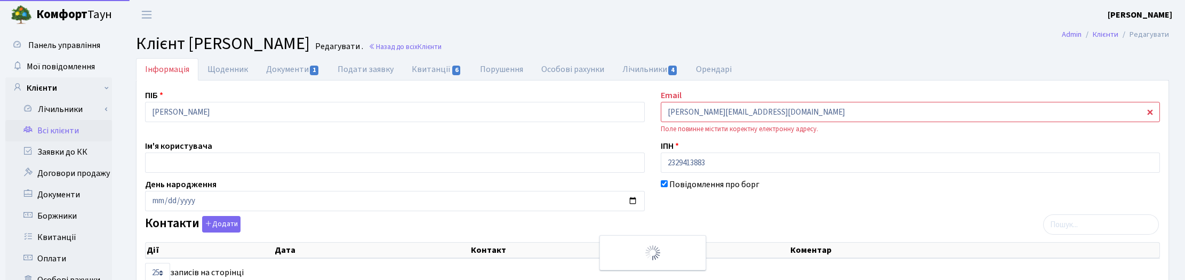
select select "25"
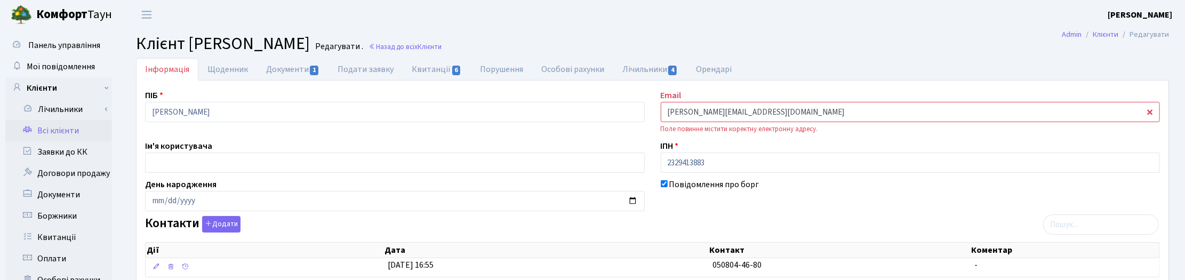
click at [697, 111] on input "angela@email.com.ua" at bounding box center [911, 112] width 500 height 20
click at [745, 112] on input "angela@gmail.com.ua" at bounding box center [911, 112] width 500 height 20
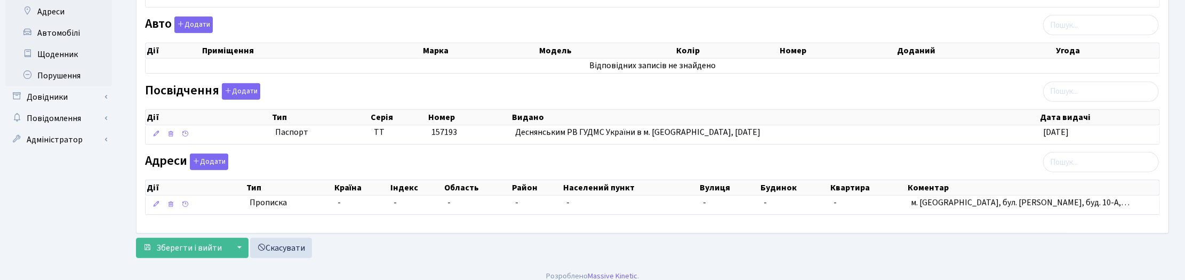
scroll to position [368, 0]
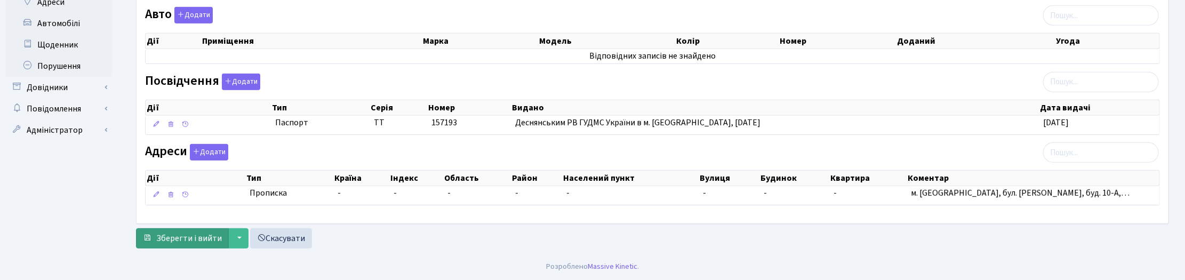
type input "[PERSON_NAME][EMAIL_ADDRESS][DOMAIN_NAME]"
click at [216, 238] on span "Зберегти і вийти" at bounding box center [189, 238] width 66 height 12
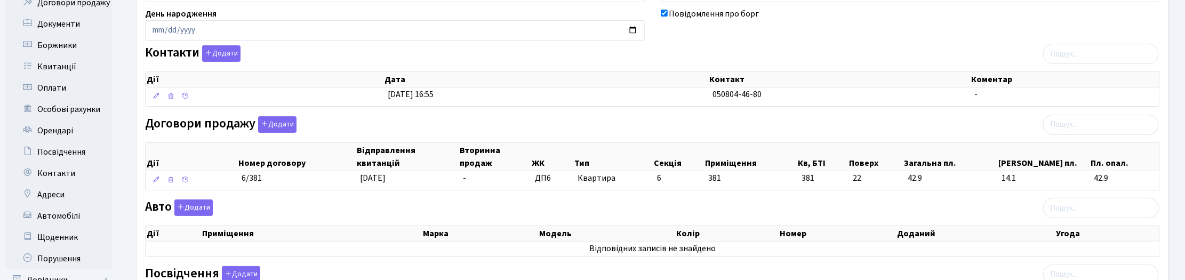
scroll to position [168, 0]
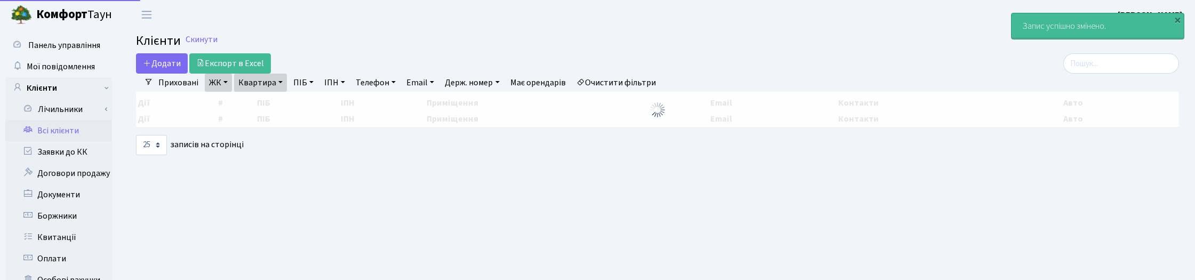
select select "25"
